Goal: Check status: Check status

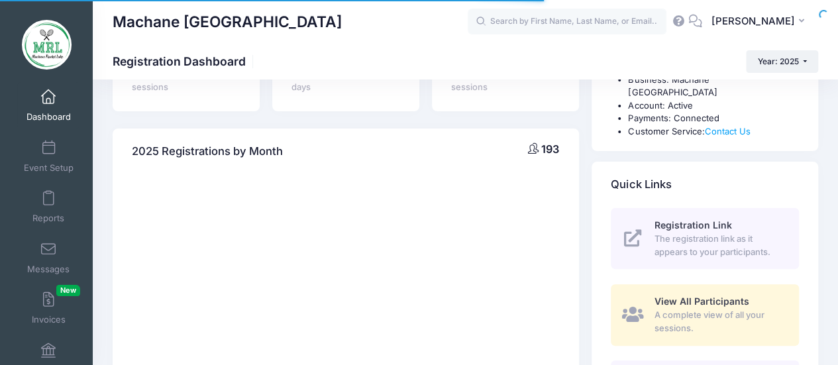
scroll to position [119, 0]
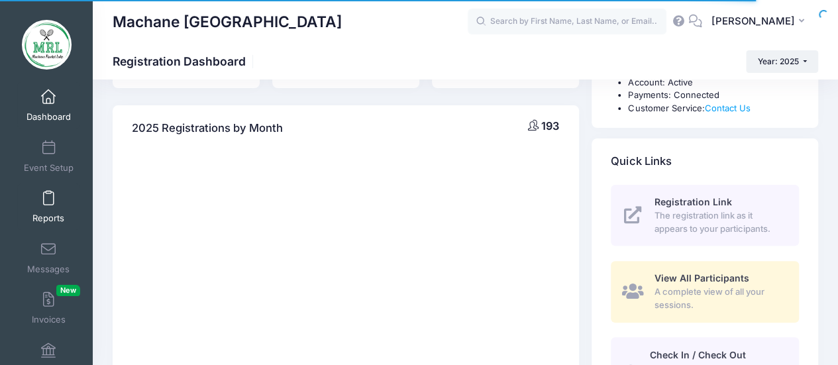
click at [49, 216] on span "Reports" at bounding box center [48, 218] width 32 height 11
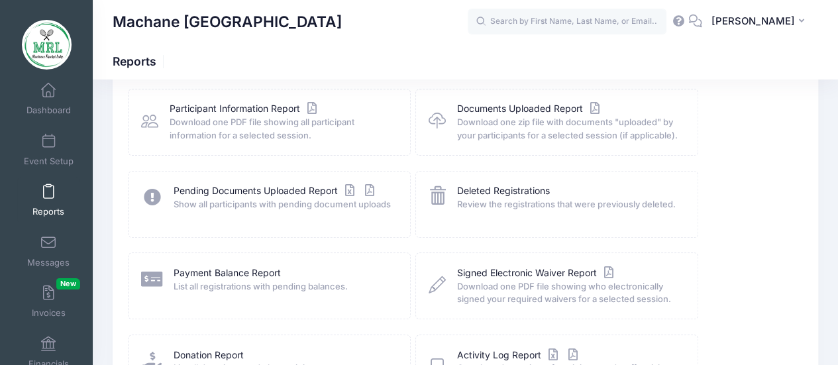
scroll to position [157, 0]
click at [213, 270] on link "Payment Balance Report" at bounding box center [227, 273] width 107 height 14
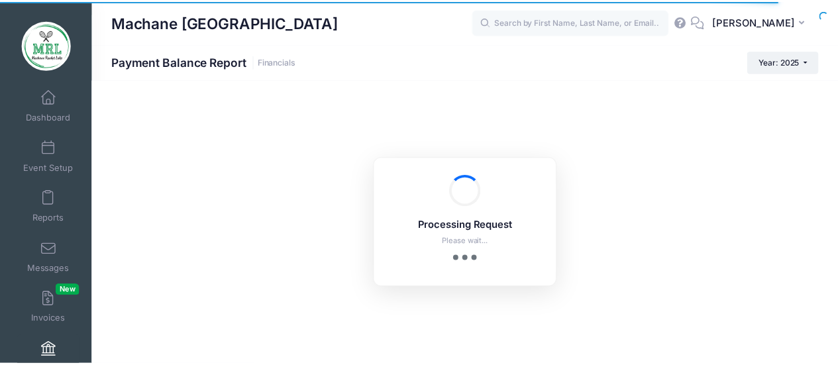
scroll to position [7, 0]
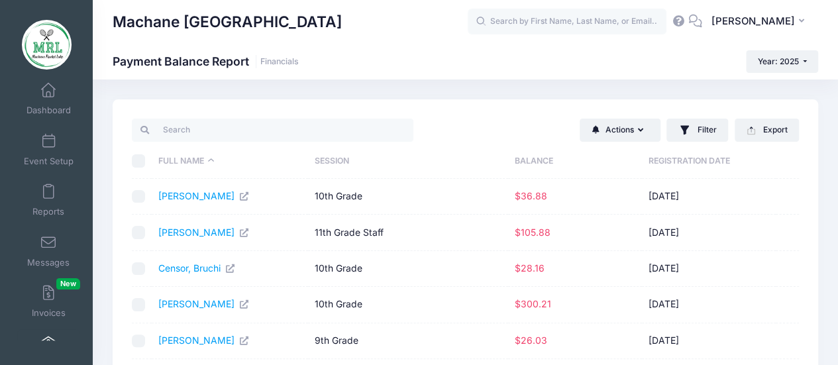
click at [529, 162] on th "Balance" at bounding box center [575, 161] width 134 height 35
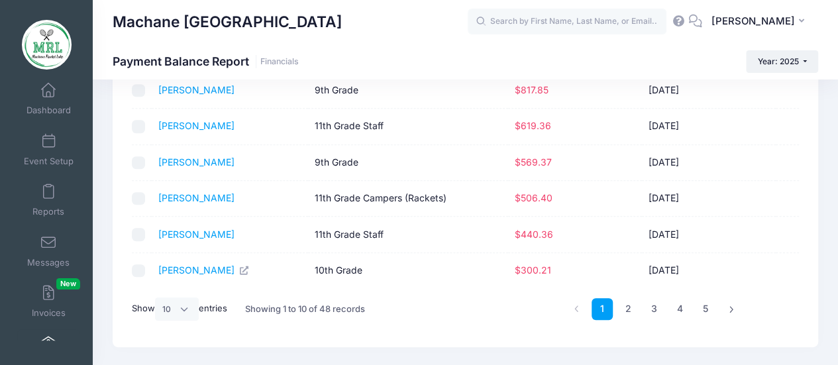
scroll to position [252, 0]
click at [179, 311] on select "All 10 25 50" at bounding box center [177, 307] width 44 height 23
select select "50"
click at [157, 319] on select "All 10 25 50" at bounding box center [177, 307] width 44 height 23
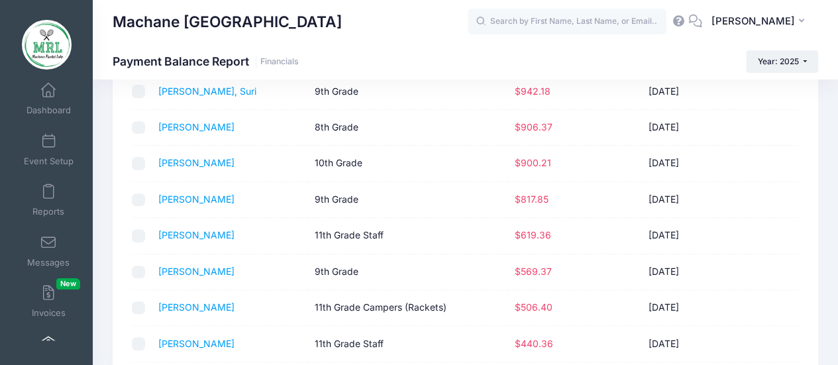
scroll to position [0, 0]
